Goal: Task Accomplishment & Management: Manage account settings

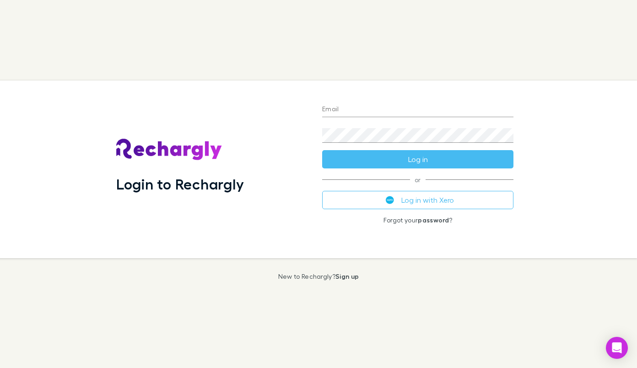
click at [387, 189] on div "Email Password Log in or Log in with Xero Forgot your password ?" at bounding box center [418, 169] width 206 height 177
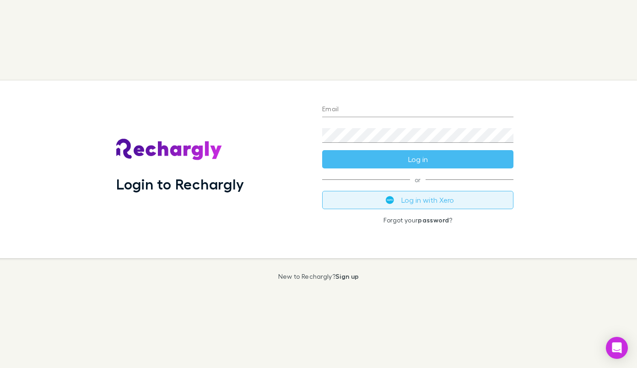
click at [376, 197] on button "Log in with Xero" at bounding box center [417, 200] width 191 height 18
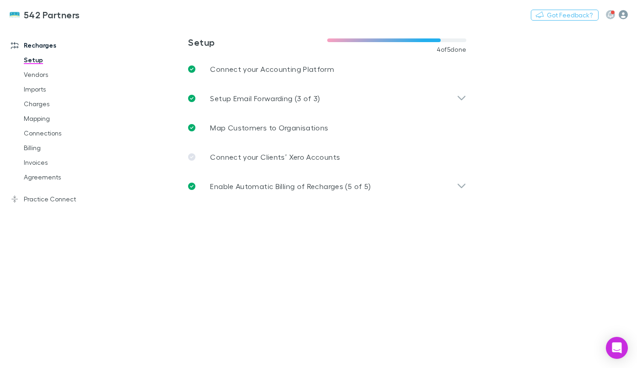
click at [625, 14] on icon "button" at bounding box center [622, 14] width 9 height 9
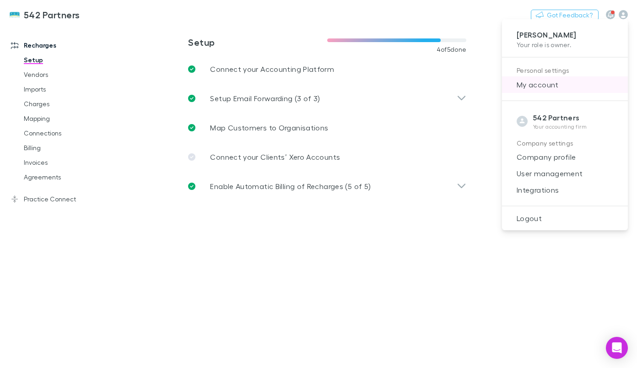
click at [549, 84] on span "My account" at bounding box center [564, 84] width 111 height 11
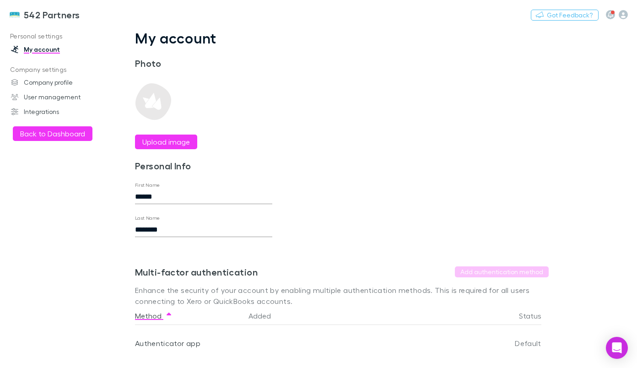
scroll to position [29, 0]
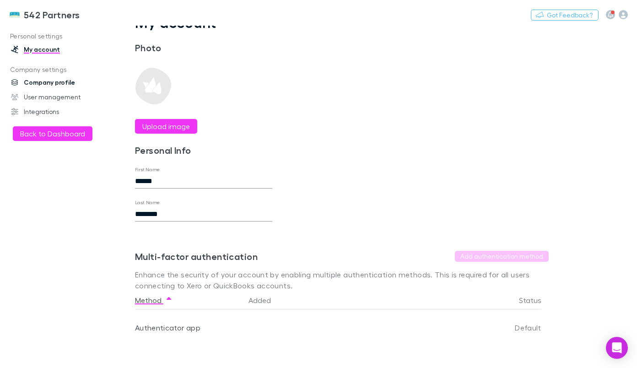
click at [51, 86] on link "Company profile" at bounding box center [60, 82] width 116 height 15
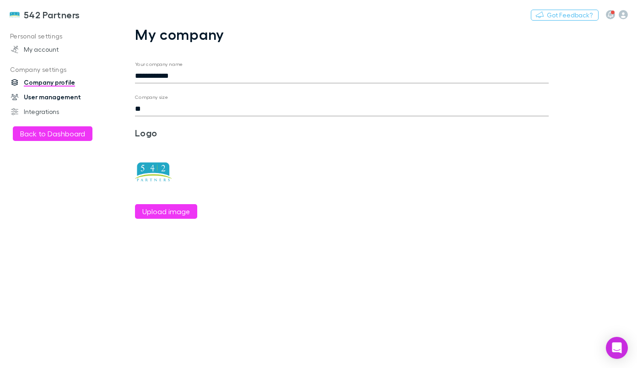
click at [49, 98] on link "User management" at bounding box center [60, 97] width 116 height 15
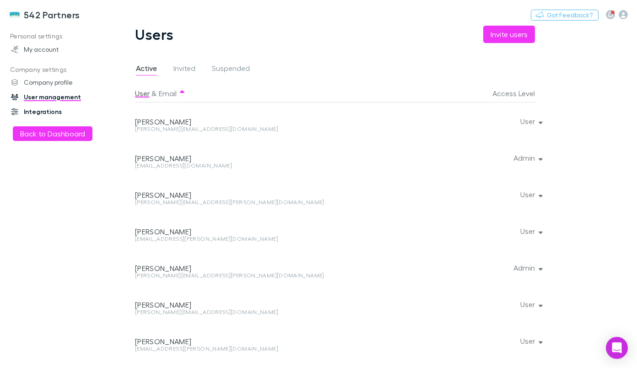
click at [45, 109] on link "Integrations" at bounding box center [60, 111] width 116 height 15
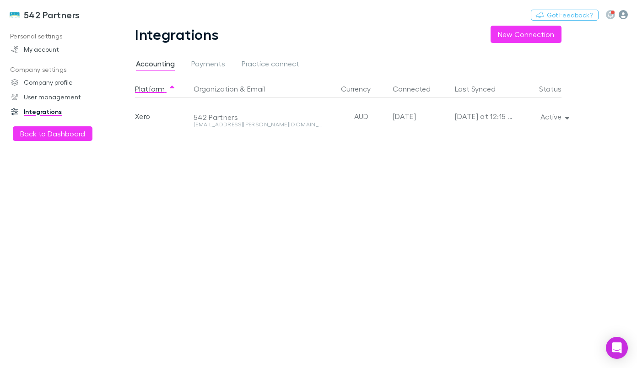
click at [623, 14] on icon "button" at bounding box center [622, 14] width 9 height 9
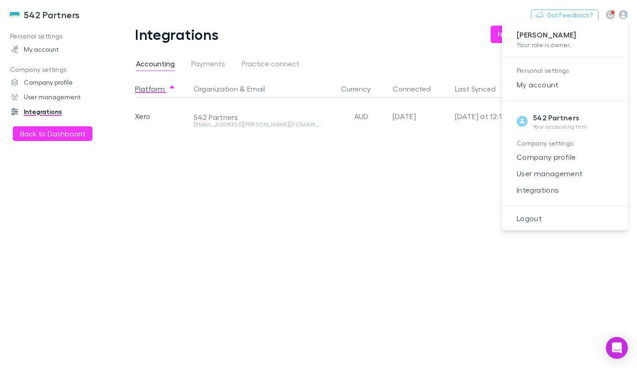
click at [45, 12] on div at bounding box center [318, 184] width 637 height 368
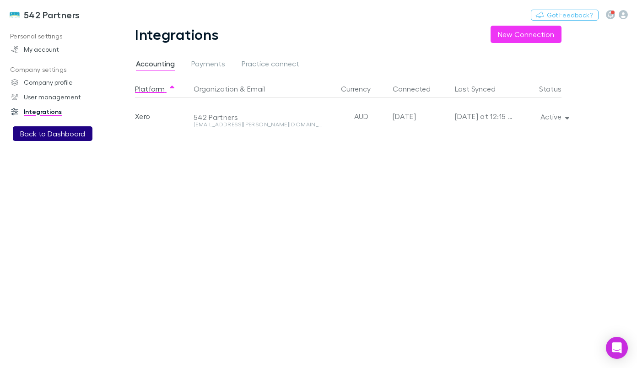
click at [49, 134] on button "Back to Dashboard" at bounding box center [53, 133] width 80 height 15
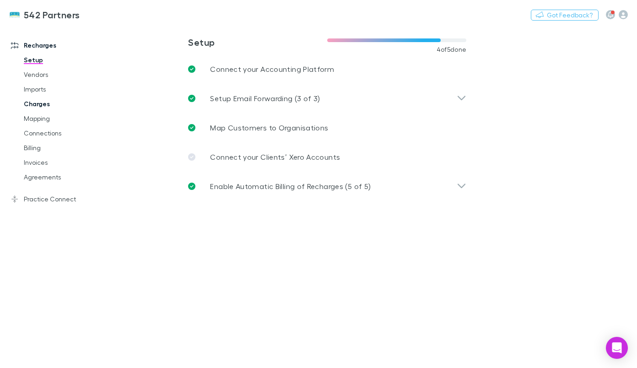
click at [43, 108] on link "Charges" at bounding box center [66, 104] width 103 height 15
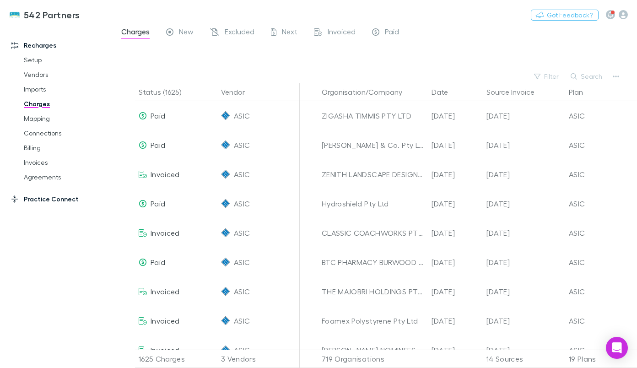
click at [34, 198] on link "Practice Connect" at bounding box center [60, 199] width 116 height 15
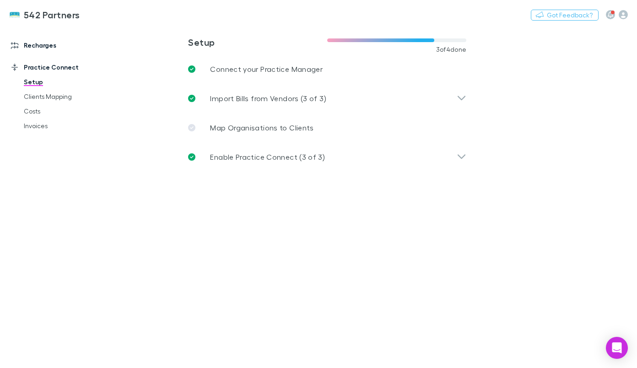
click at [23, 43] on link "Recharges" at bounding box center [60, 45] width 116 height 15
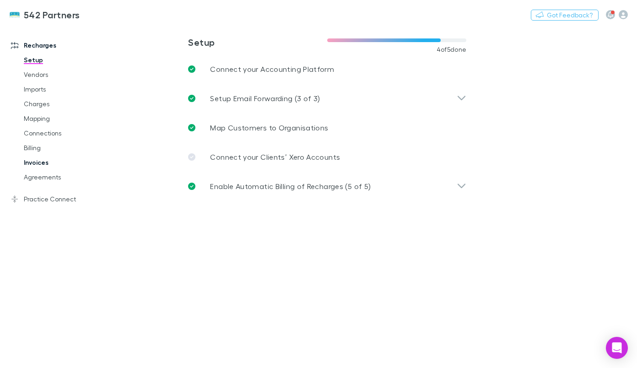
click at [40, 162] on link "Invoices" at bounding box center [66, 162] width 103 height 15
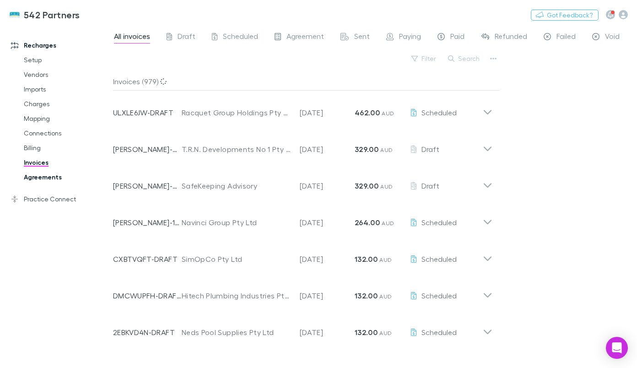
click at [38, 178] on link "Agreements" at bounding box center [66, 177] width 103 height 15
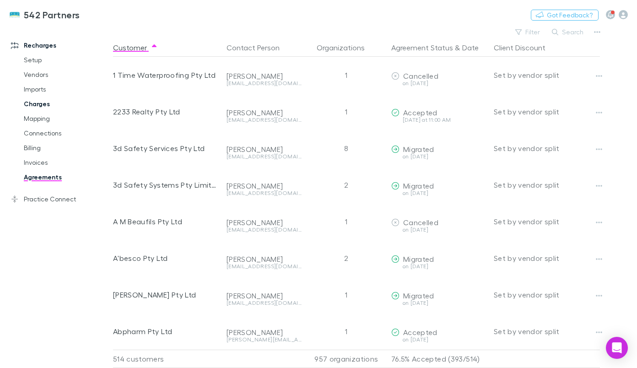
click at [41, 102] on link "Charges" at bounding box center [66, 104] width 103 height 15
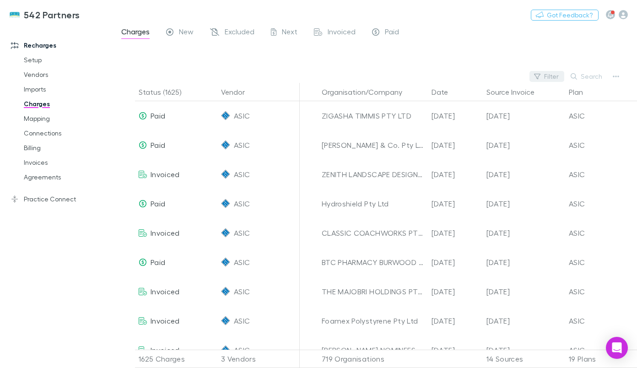
click at [549, 76] on button "Filter" at bounding box center [546, 76] width 35 height 11
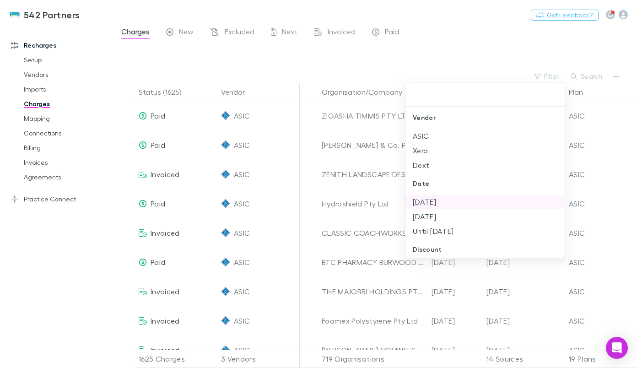
click at [447, 207] on li "Sep 2025" at bounding box center [484, 201] width 159 height 15
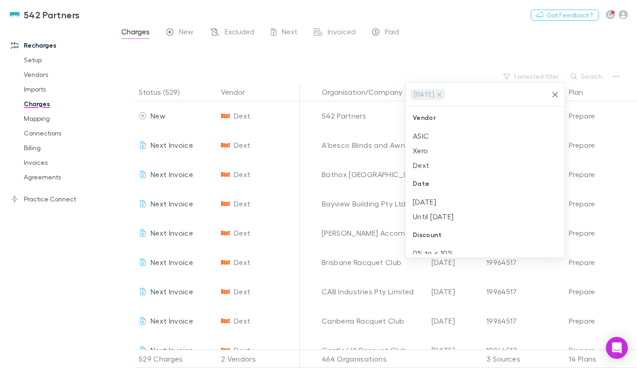
click at [491, 36] on div at bounding box center [318, 184] width 637 height 368
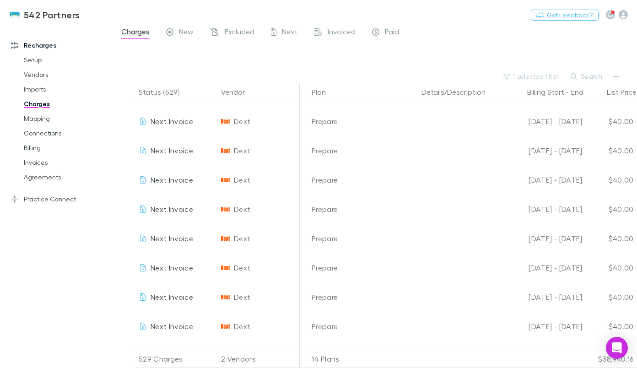
scroll to position [229, 405]
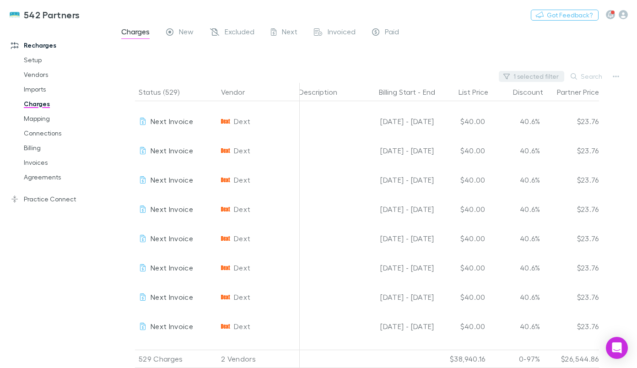
click at [541, 71] on button "1 selected filter" at bounding box center [531, 76] width 65 height 11
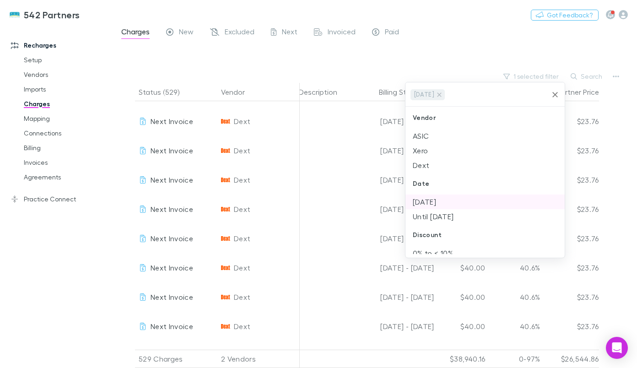
click at [432, 207] on li "Aug 2025" at bounding box center [484, 201] width 159 height 15
click at [443, 93] on icon at bounding box center [438, 94] width 7 height 7
click at [470, 44] on div at bounding box center [318, 184] width 637 height 368
